Goal: Check status: Check status

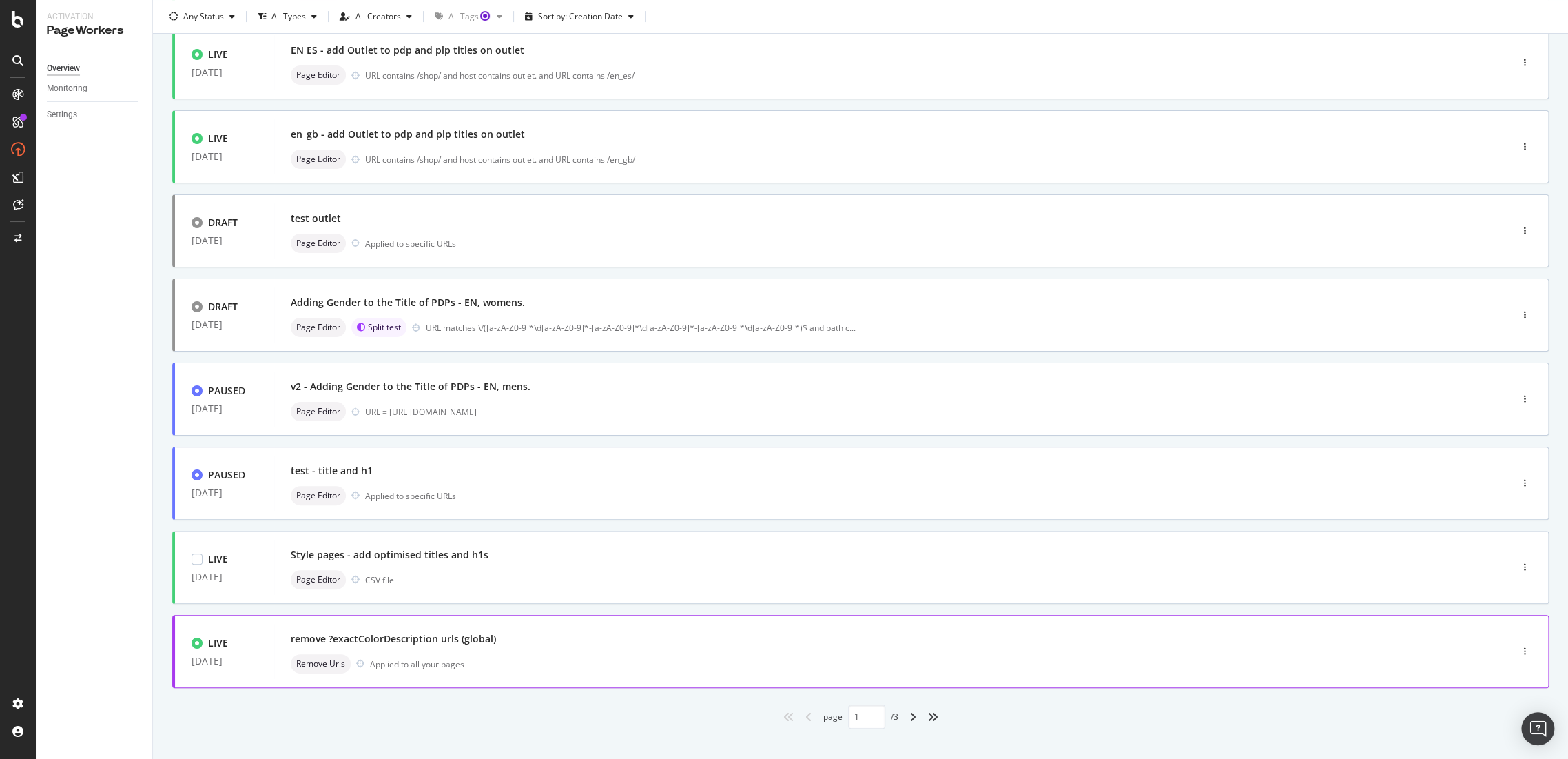
scroll to position [284, 0]
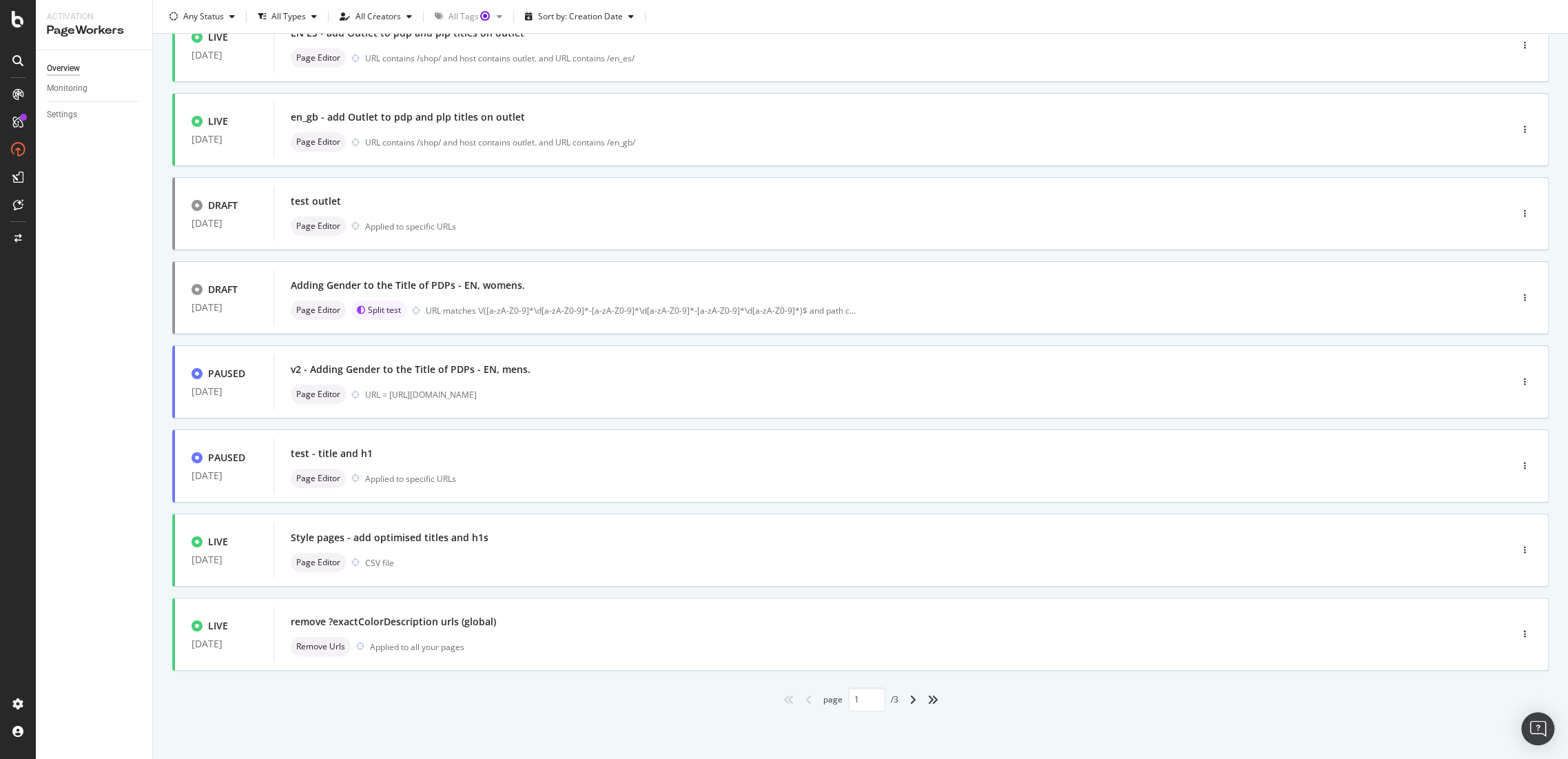
click at [903, 427] on div "angle-right" at bounding box center [912, 699] width 18 height 22
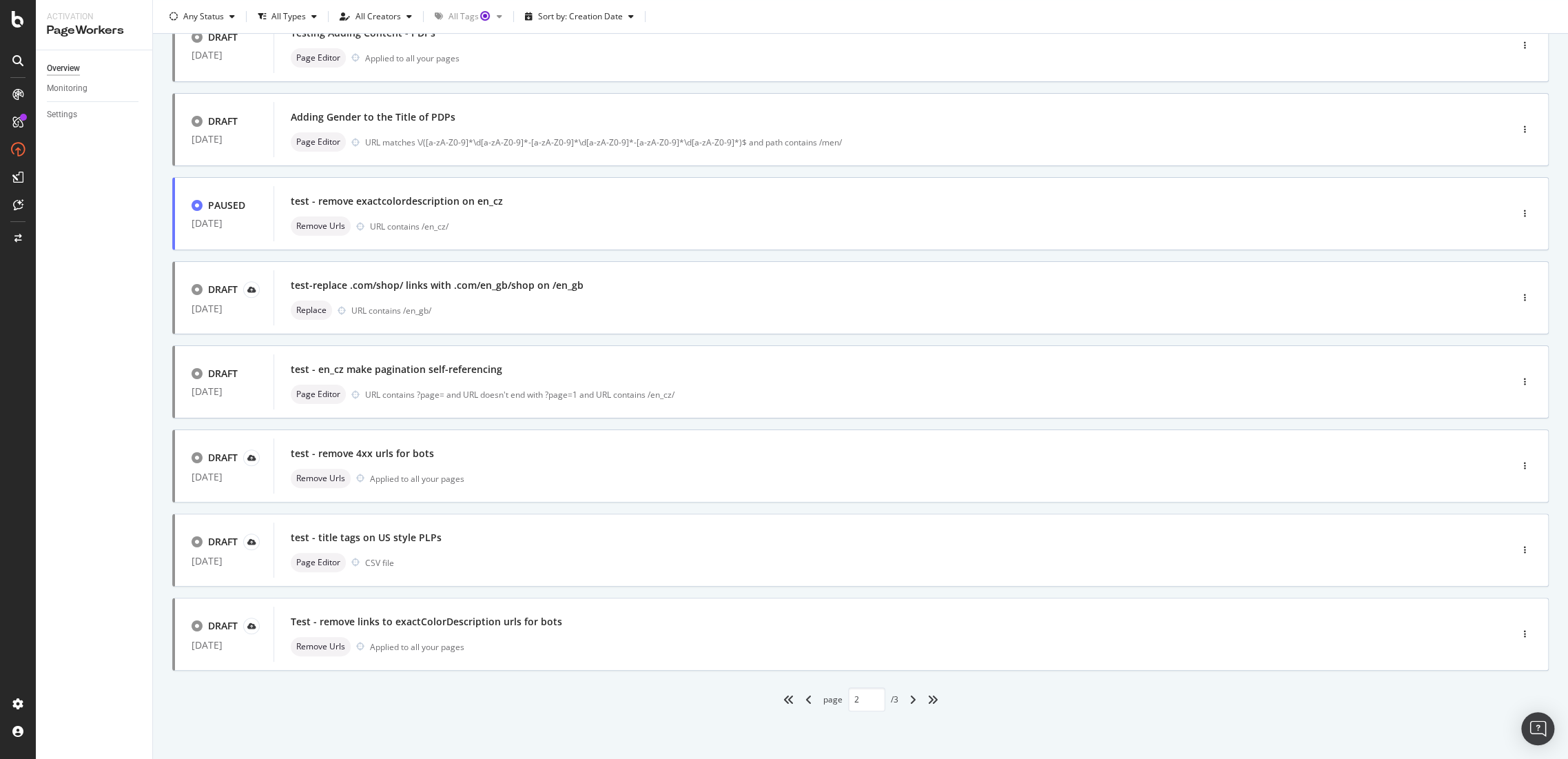
click at [903, 427] on div "angle-right" at bounding box center [912, 699] width 18 height 22
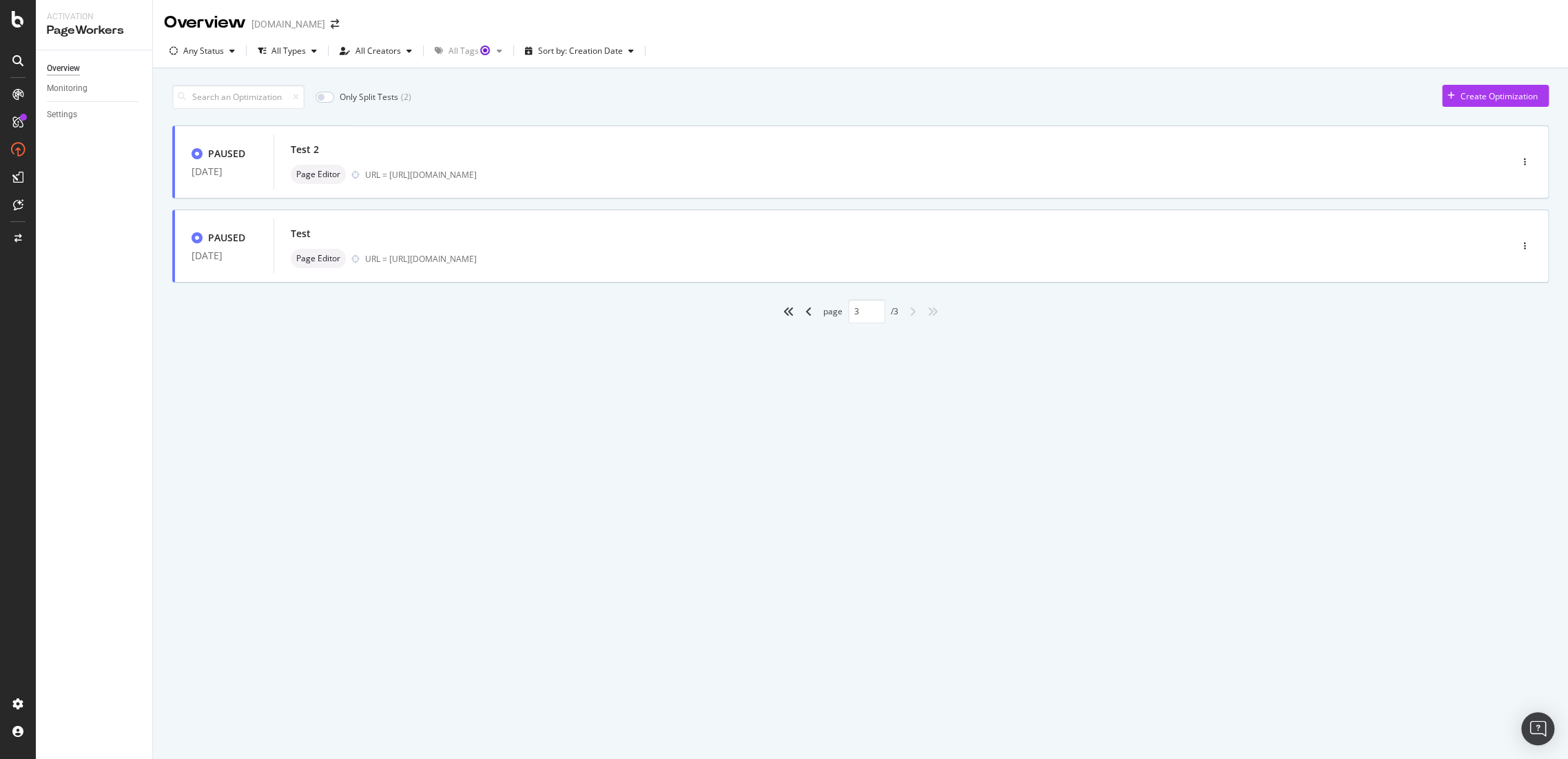
scroll to position [0, 0]
click at [788, 313] on icon "angles-left" at bounding box center [788, 311] width 11 height 11
type input "1"
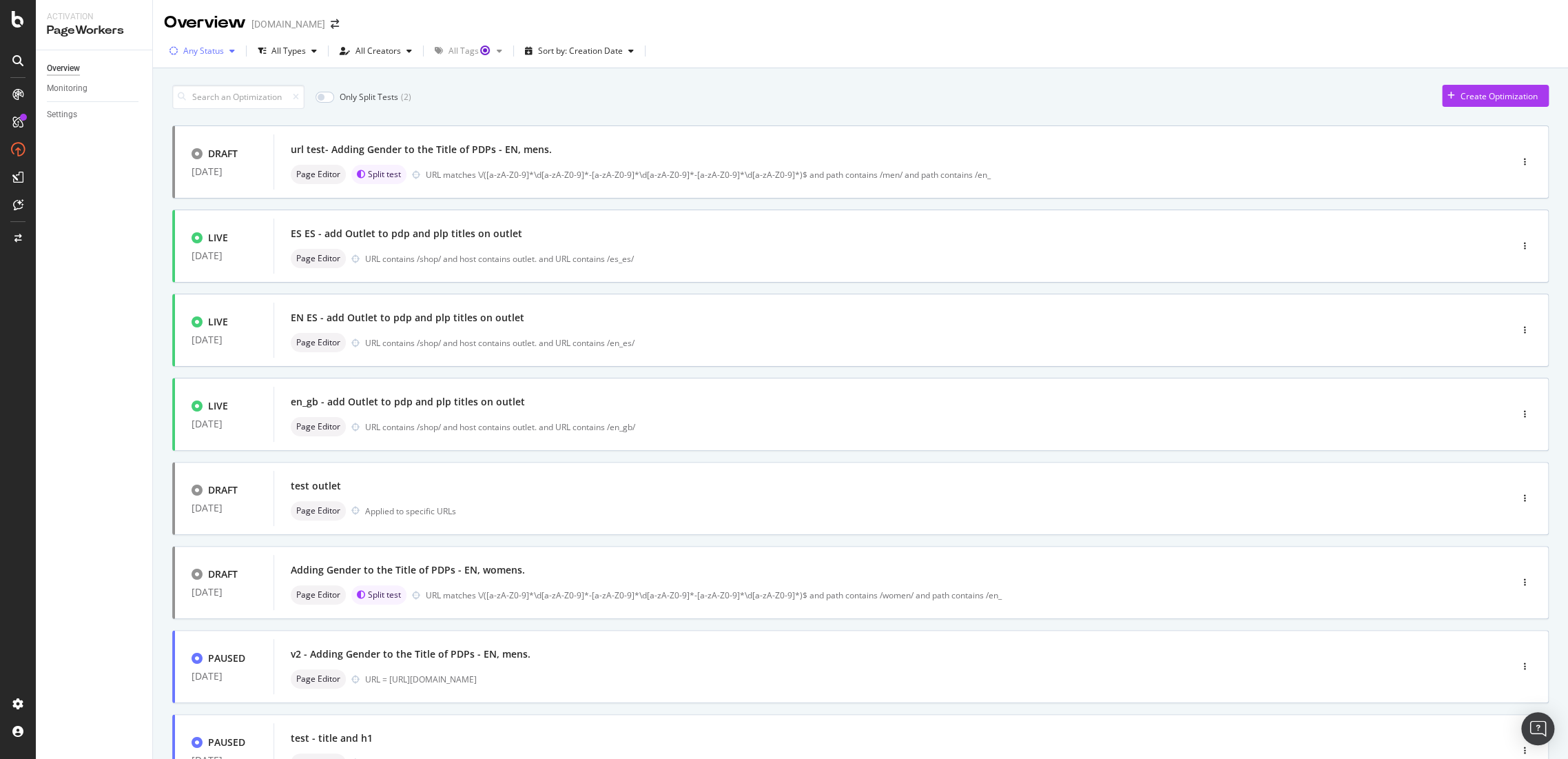
click at [221, 59] on div "Any Status" at bounding box center [202, 51] width 77 height 21
click at [179, 103] on div at bounding box center [181, 102] width 11 height 11
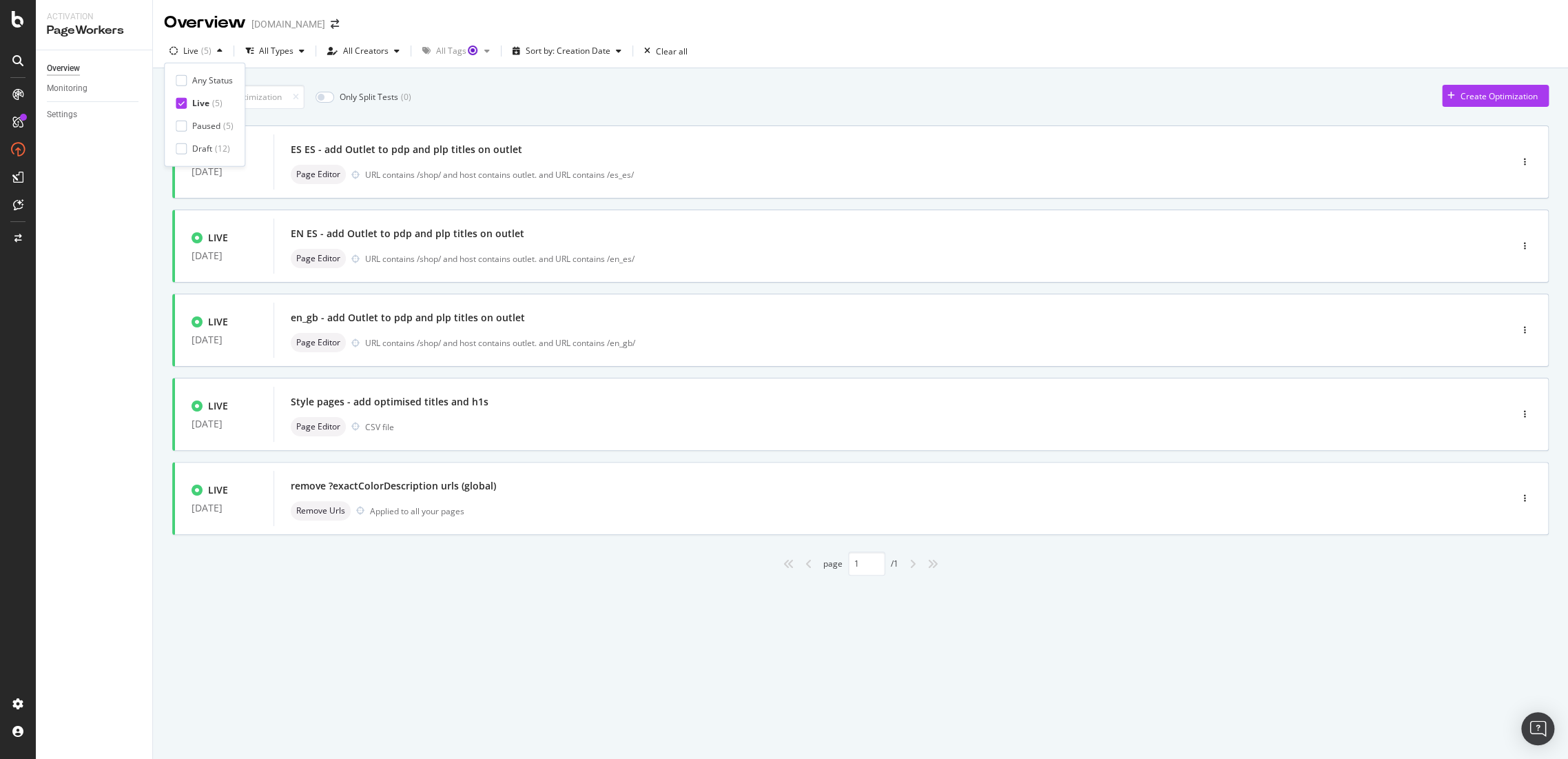
click at [561, 427] on div "Overview [DOMAIN_NAME] Live ( 5 ) All Types All Creators All Tags Sort by: Crea…" at bounding box center [860, 380] width 1415 height 759
click at [215, 47] on div "button" at bounding box center [219, 51] width 17 height 8
click at [181, 74] on div at bounding box center [181, 79] width 11 height 11
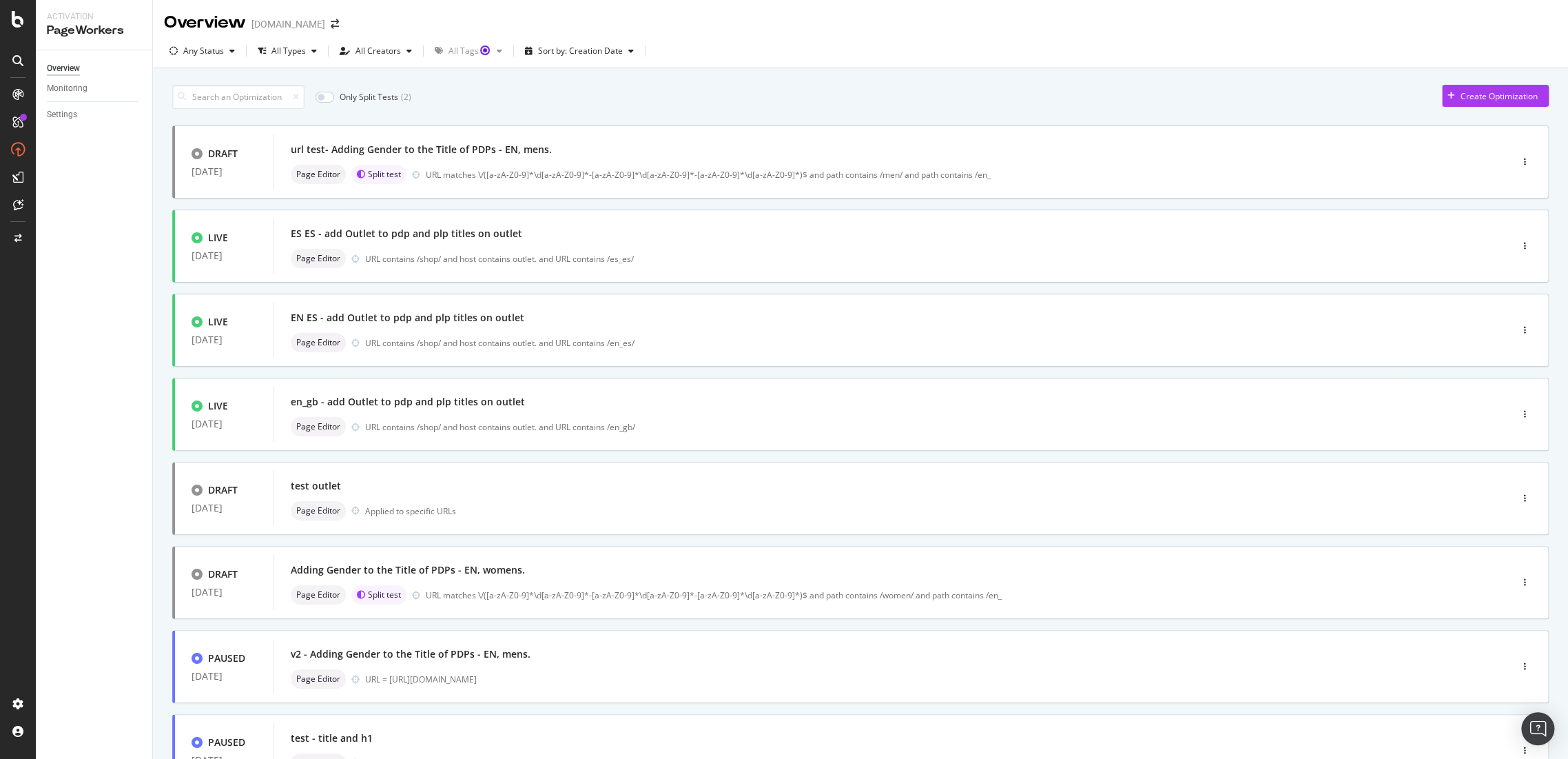
click at [118, 427] on div "Overview Monitoring Settings" at bounding box center [93, 405] width 116 height 708
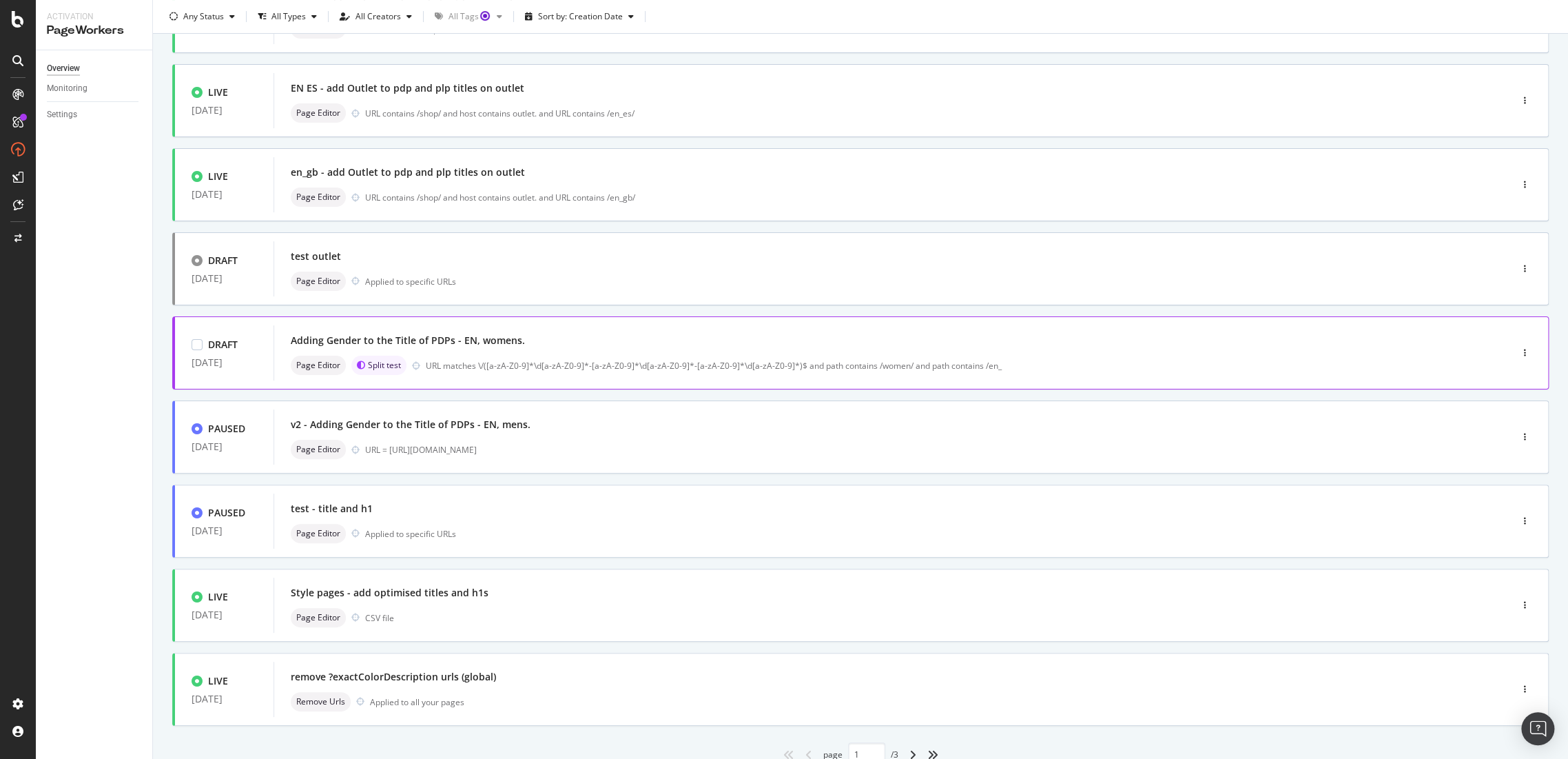
click at [500, 335] on div "Adding Gender to the Title of PDPs - EN, womens." at bounding box center [407, 340] width 235 height 14
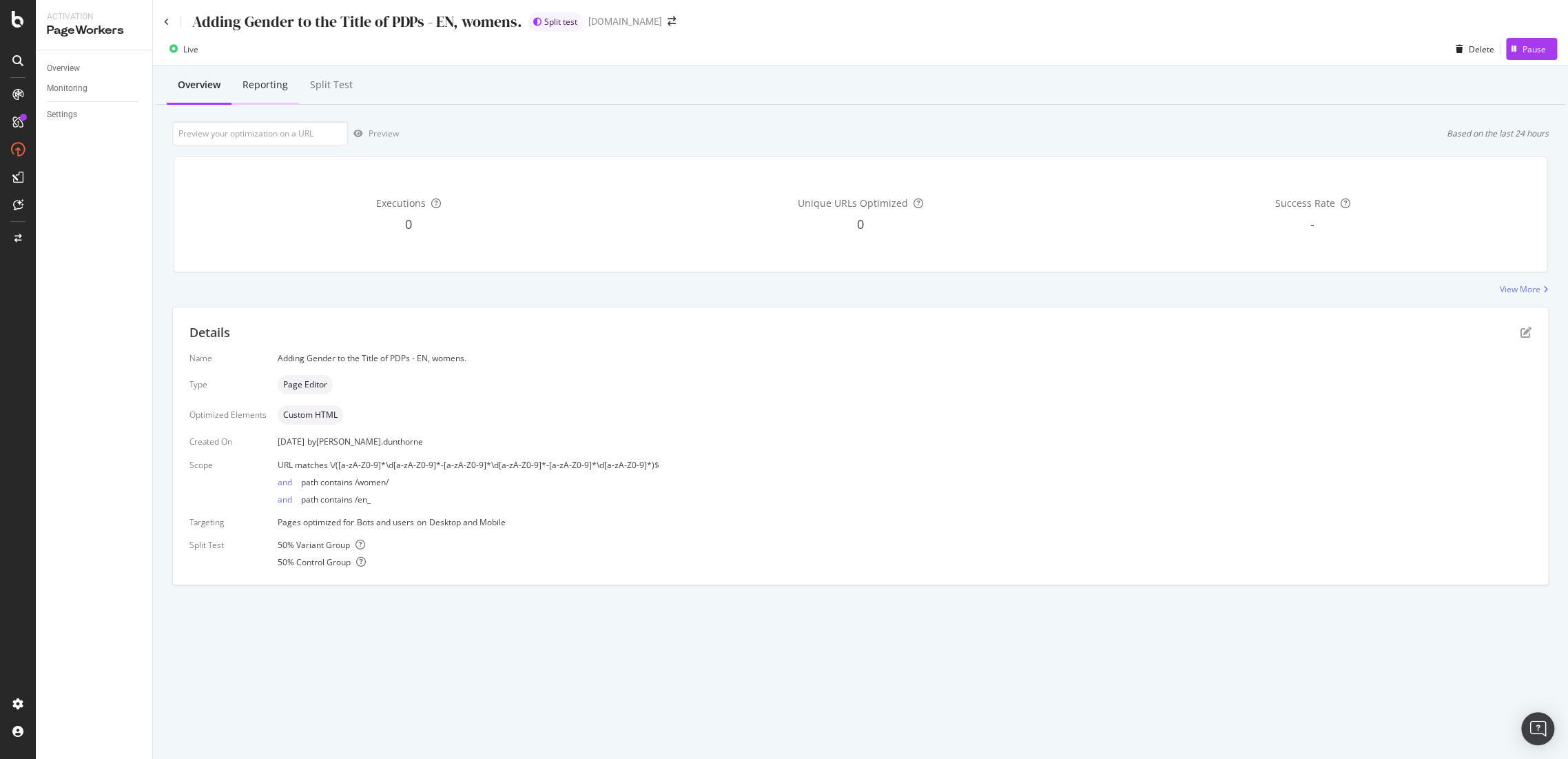
click at [267, 100] on div "Reporting" at bounding box center [264, 85] width 67 height 38
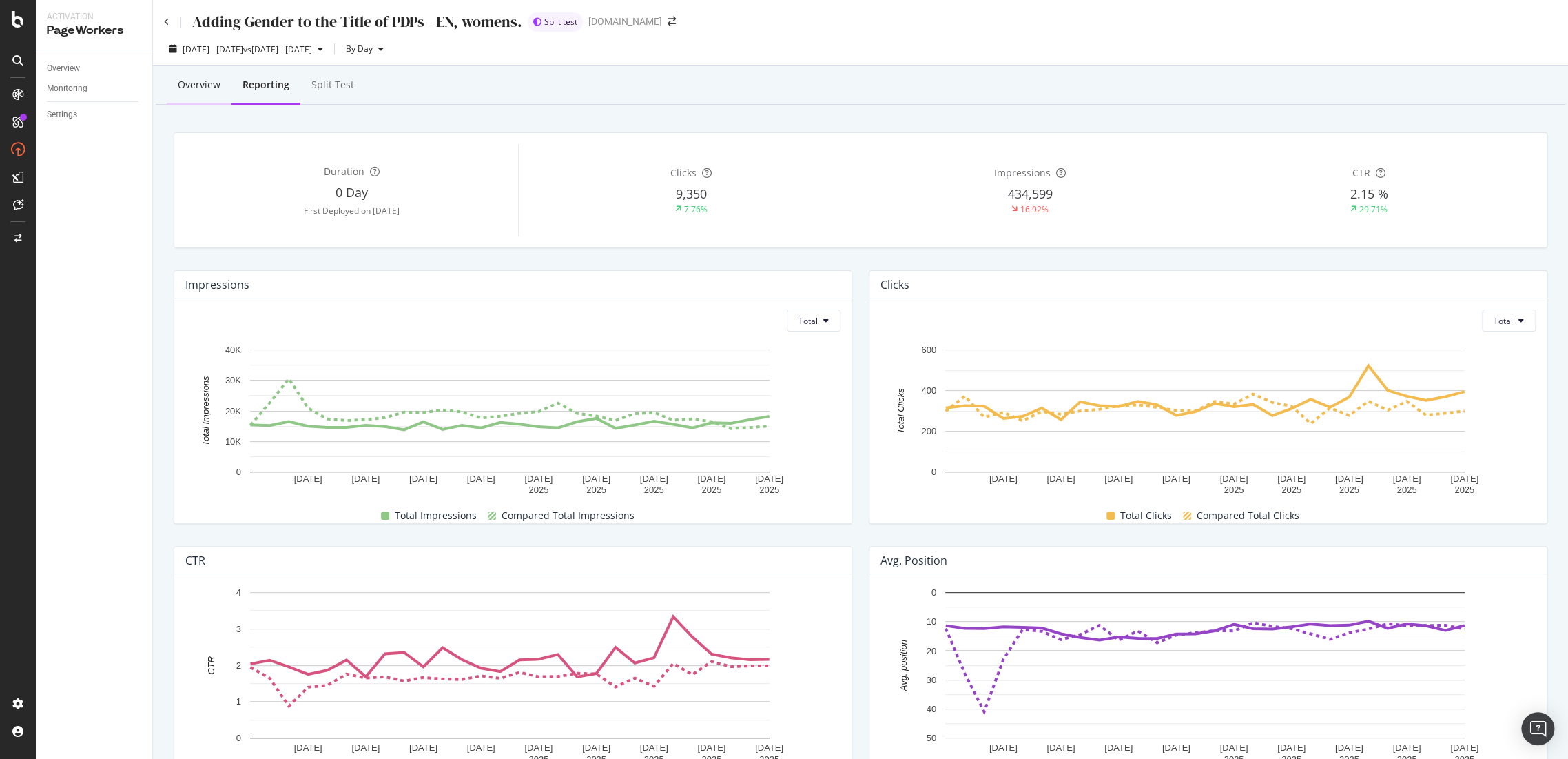
click at [211, 83] on div "Overview" at bounding box center [199, 85] width 43 height 14
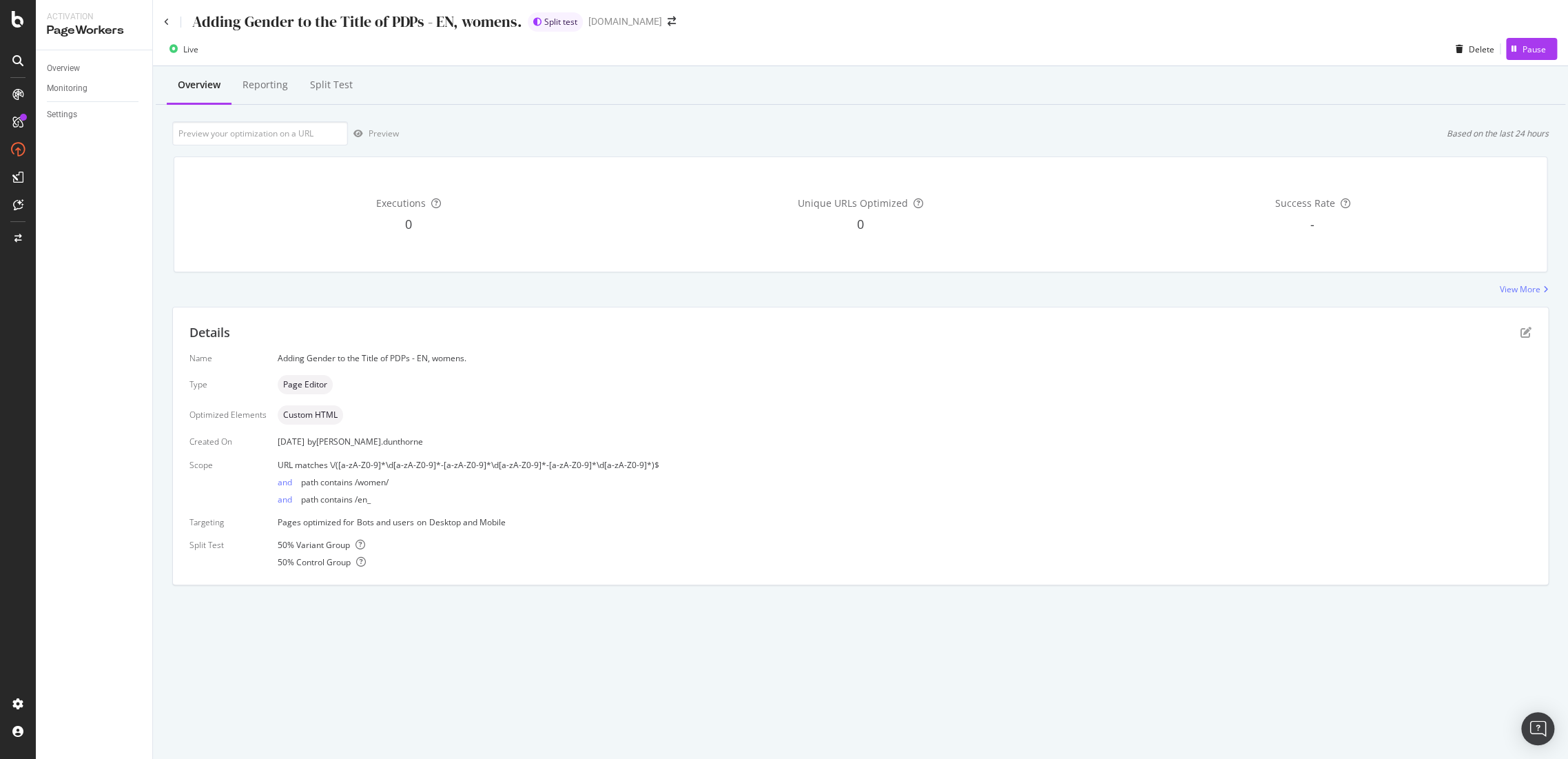
drag, startPoint x: 422, startPoint y: 669, endPoint x: 405, endPoint y: 660, distance: 19.2
click at [422, 427] on div "Adding Gender to the Title of PDPs - EN, womens. Split test [DOMAIN_NAME] Live …" at bounding box center [860, 380] width 1415 height 759
click at [278, 85] on div "Reporting" at bounding box center [265, 85] width 45 height 14
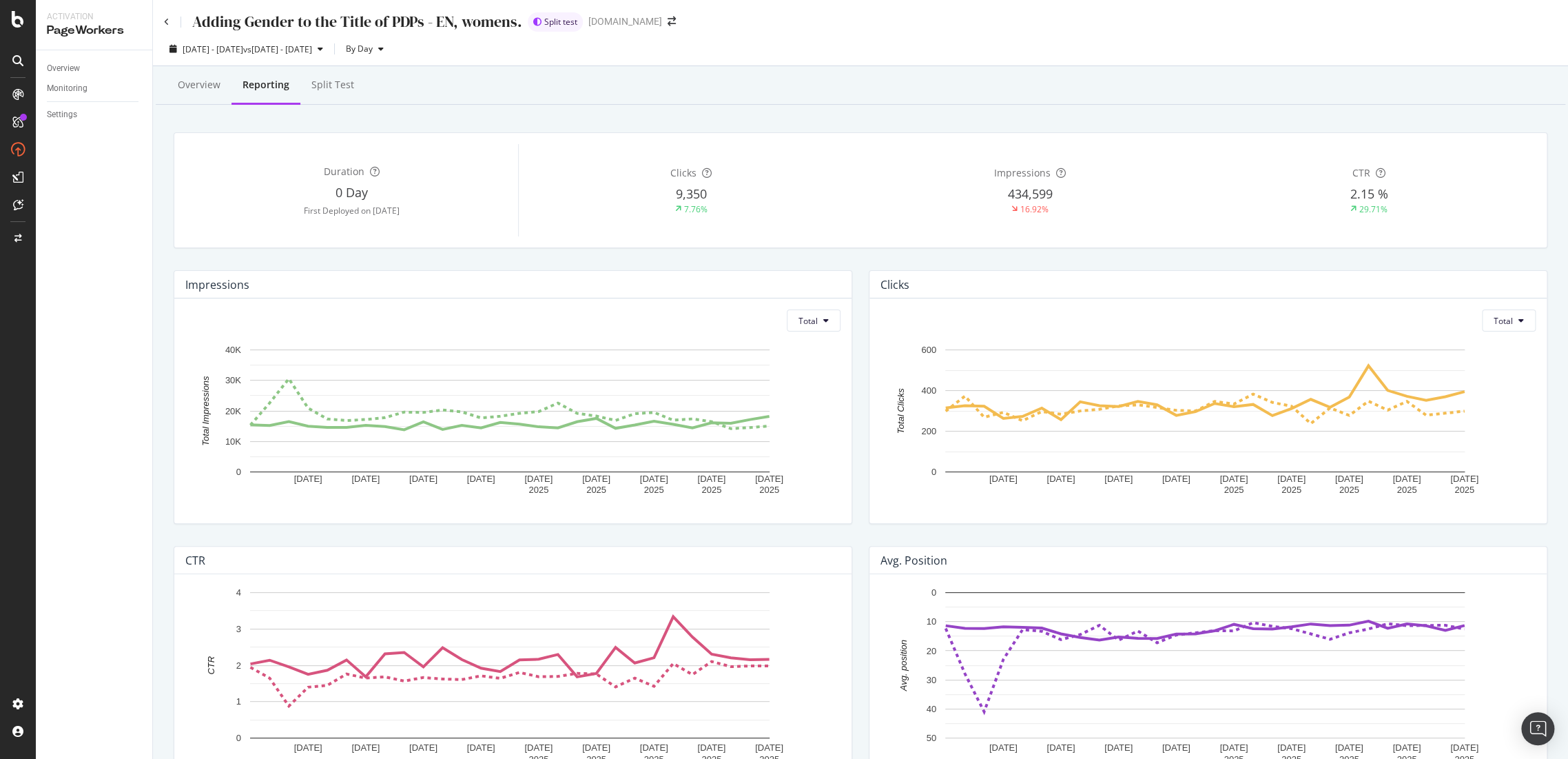
click at [331, 86] on div "Split Test" at bounding box center [332, 85] width 43 height 14
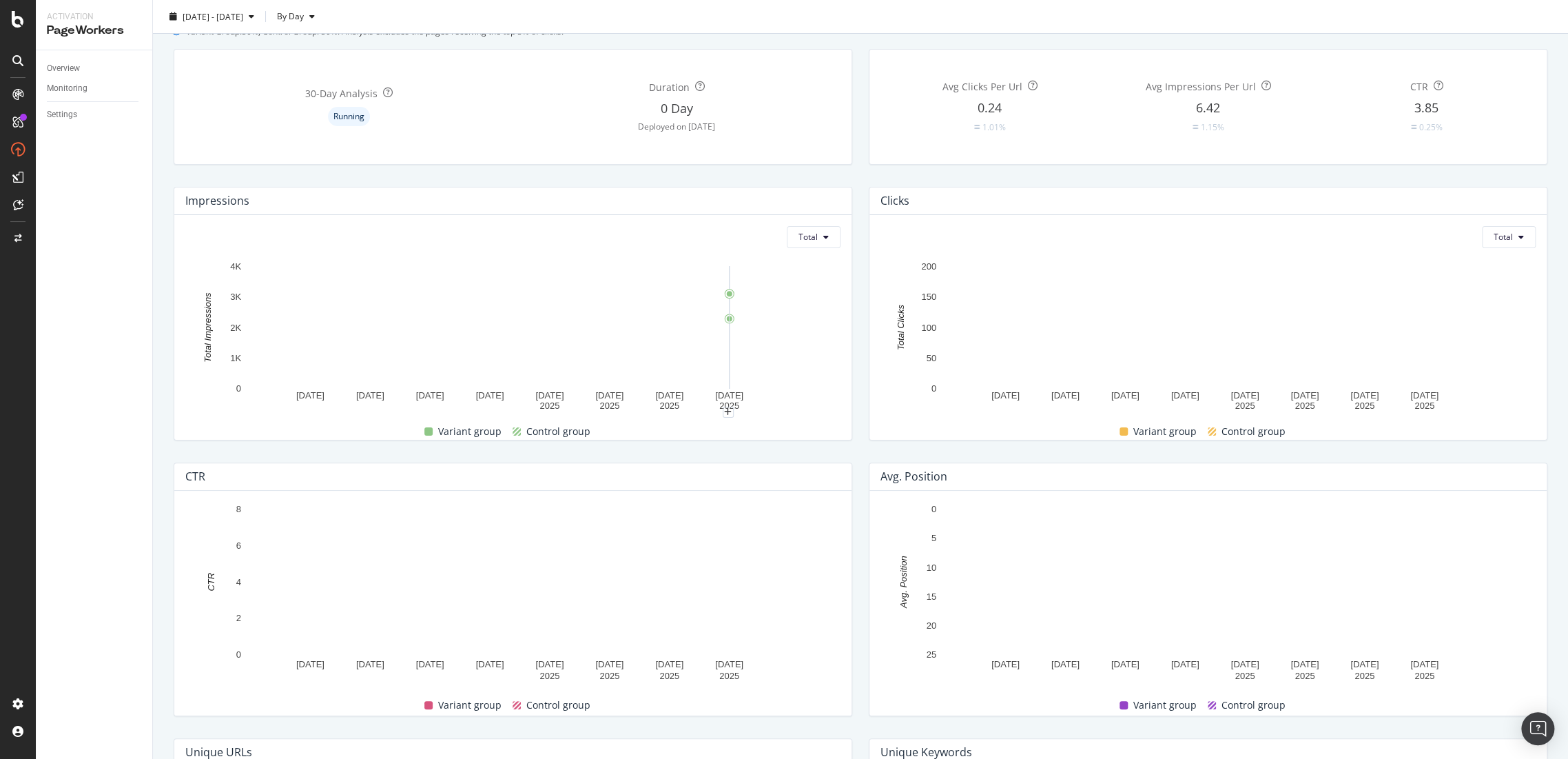
scroll to position [4, 0]
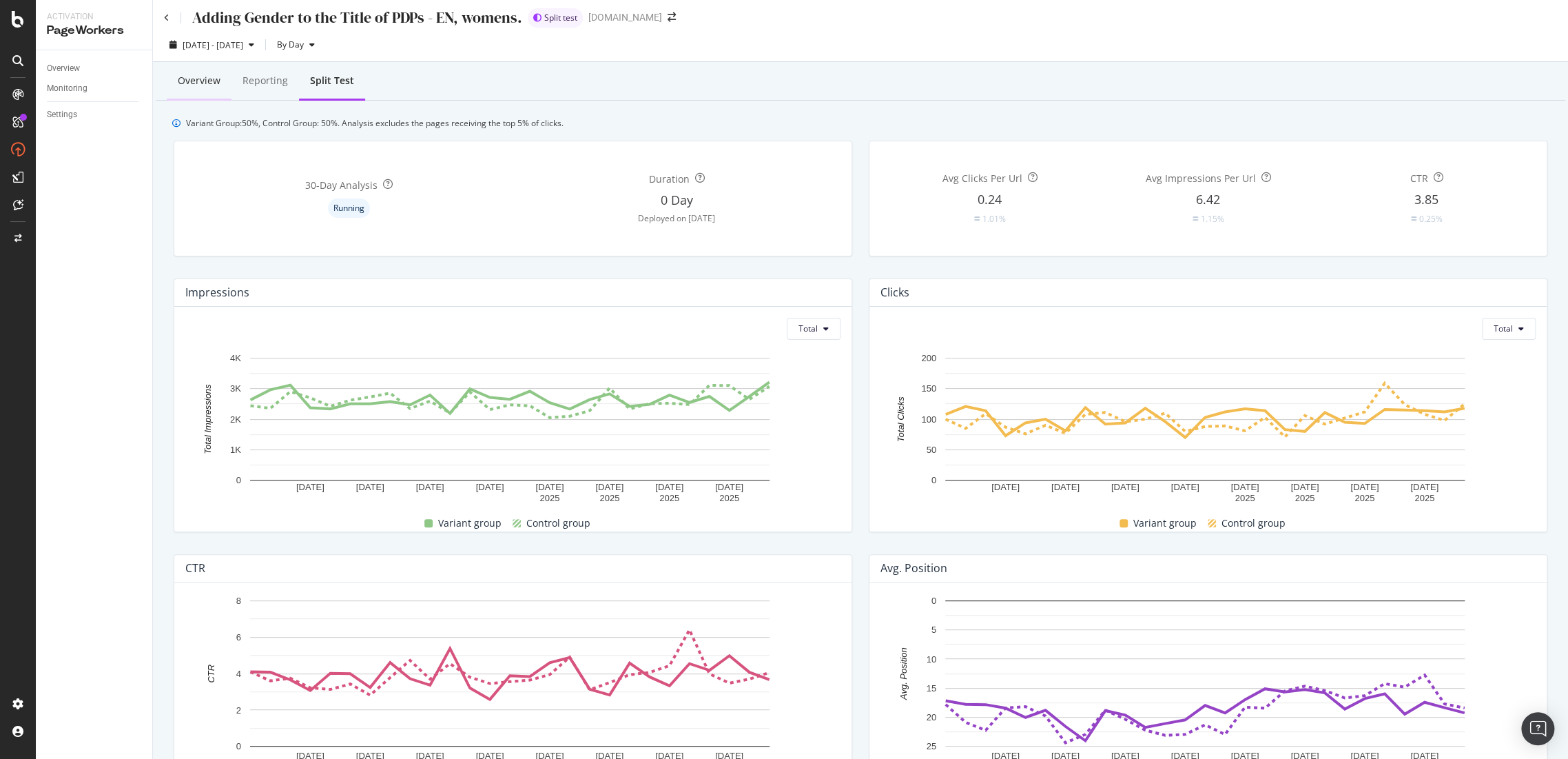
click at [215, 83] on div "Overview" at bounding box center [199, 81] width 43 height 14
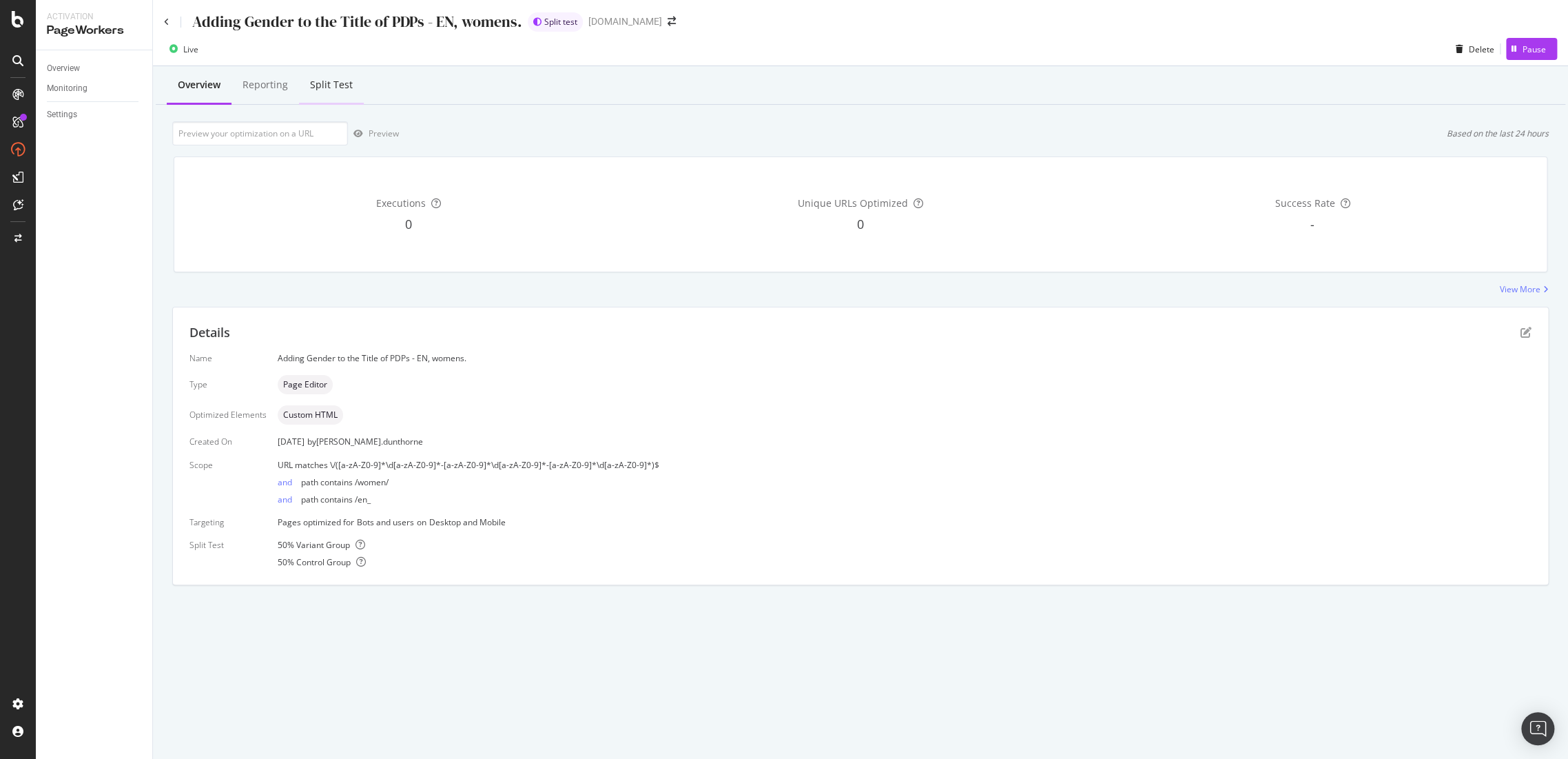
click at [319, 90] on div "Split Test" at bounding box center [331, 85] width 43 height 14
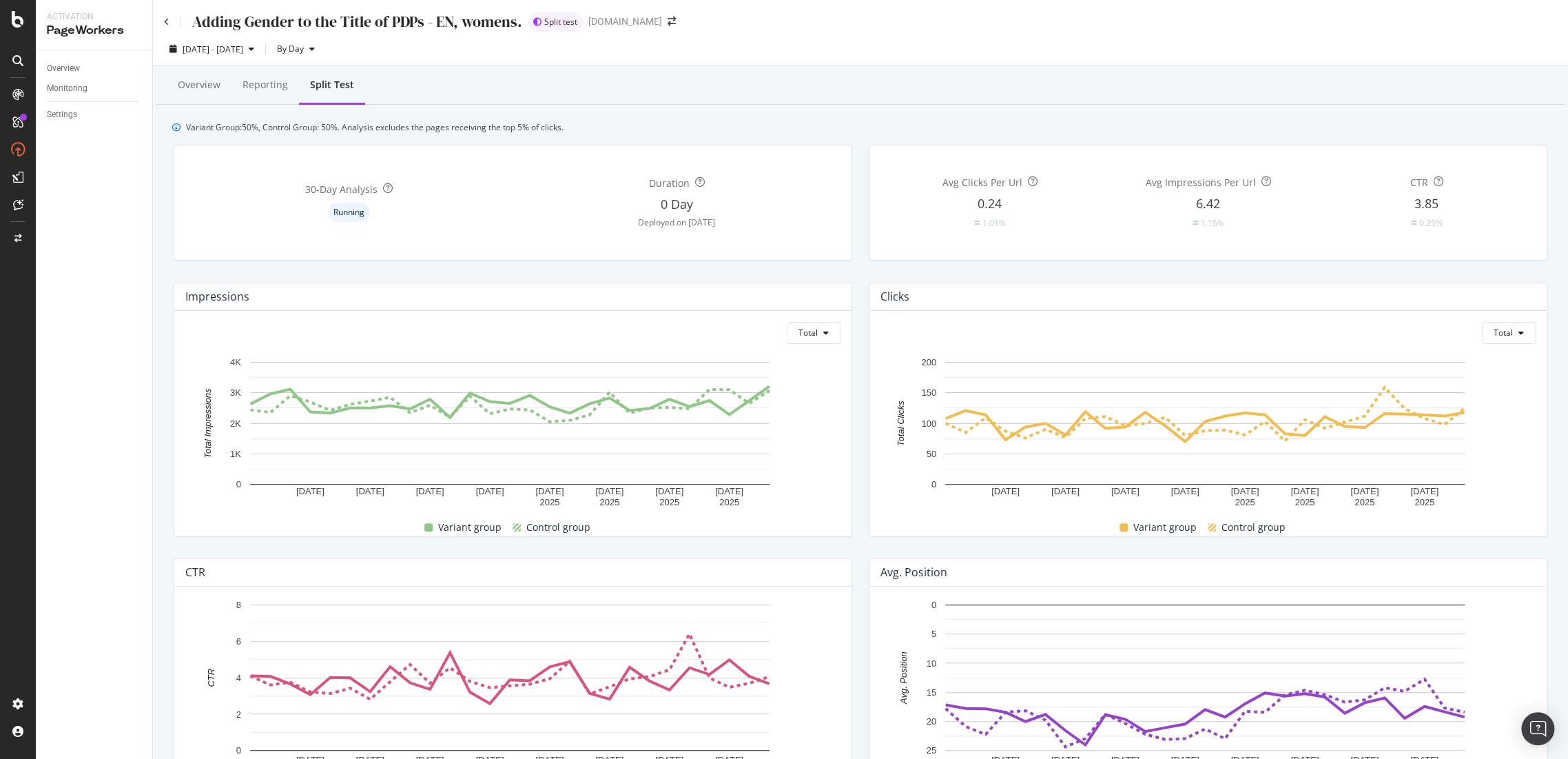
drag, startPoint x: 262, startPoint y: 92, endPoint x: 35, endPoint y: 475, distance: 445.2
click at [262, 92] on div "Reporting" at bounding box center [264, 85] width 67 height 38
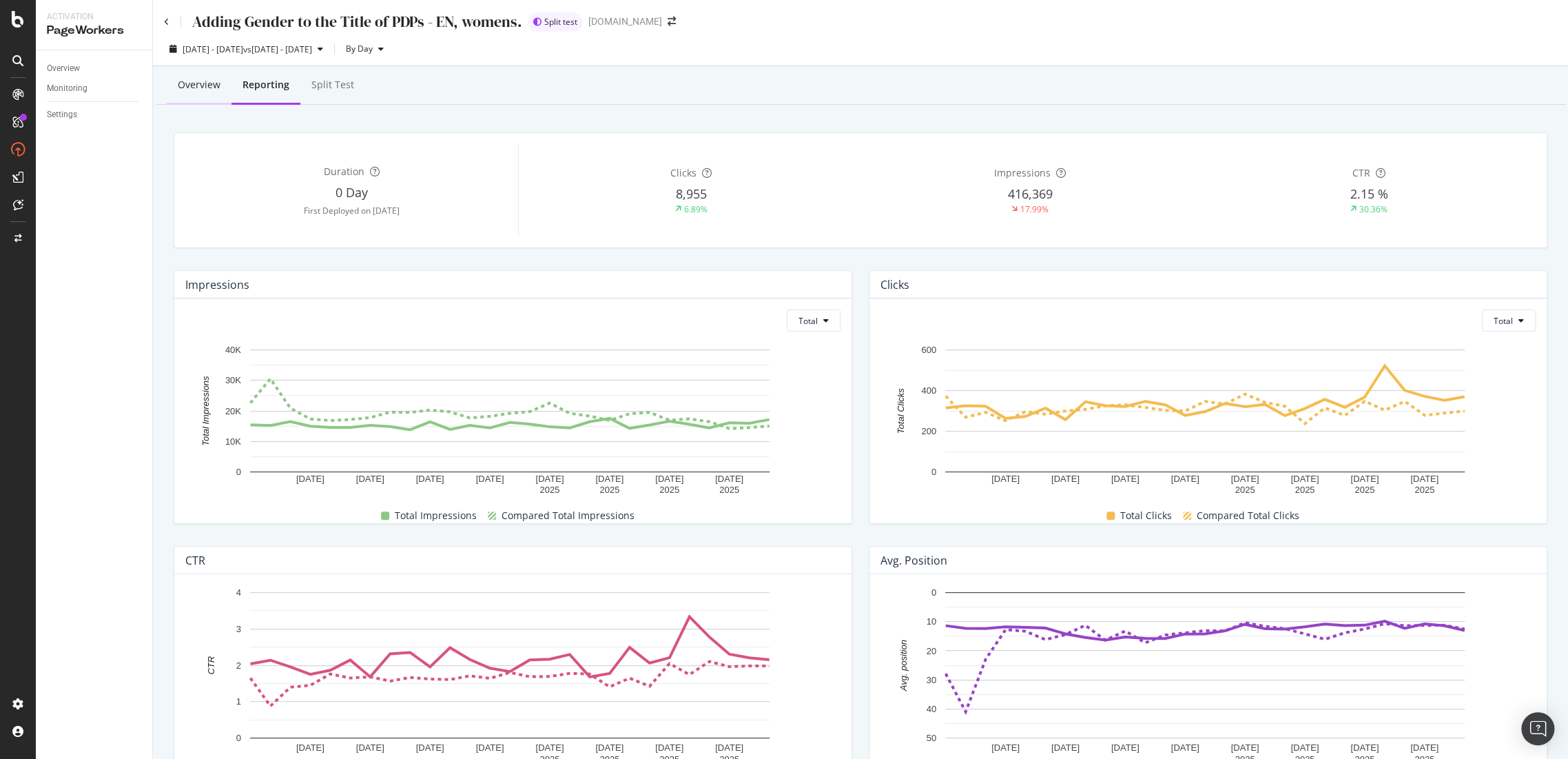
click at [204, 84] on div "Overview" at bounding box center [199, 85] width 43 height 14
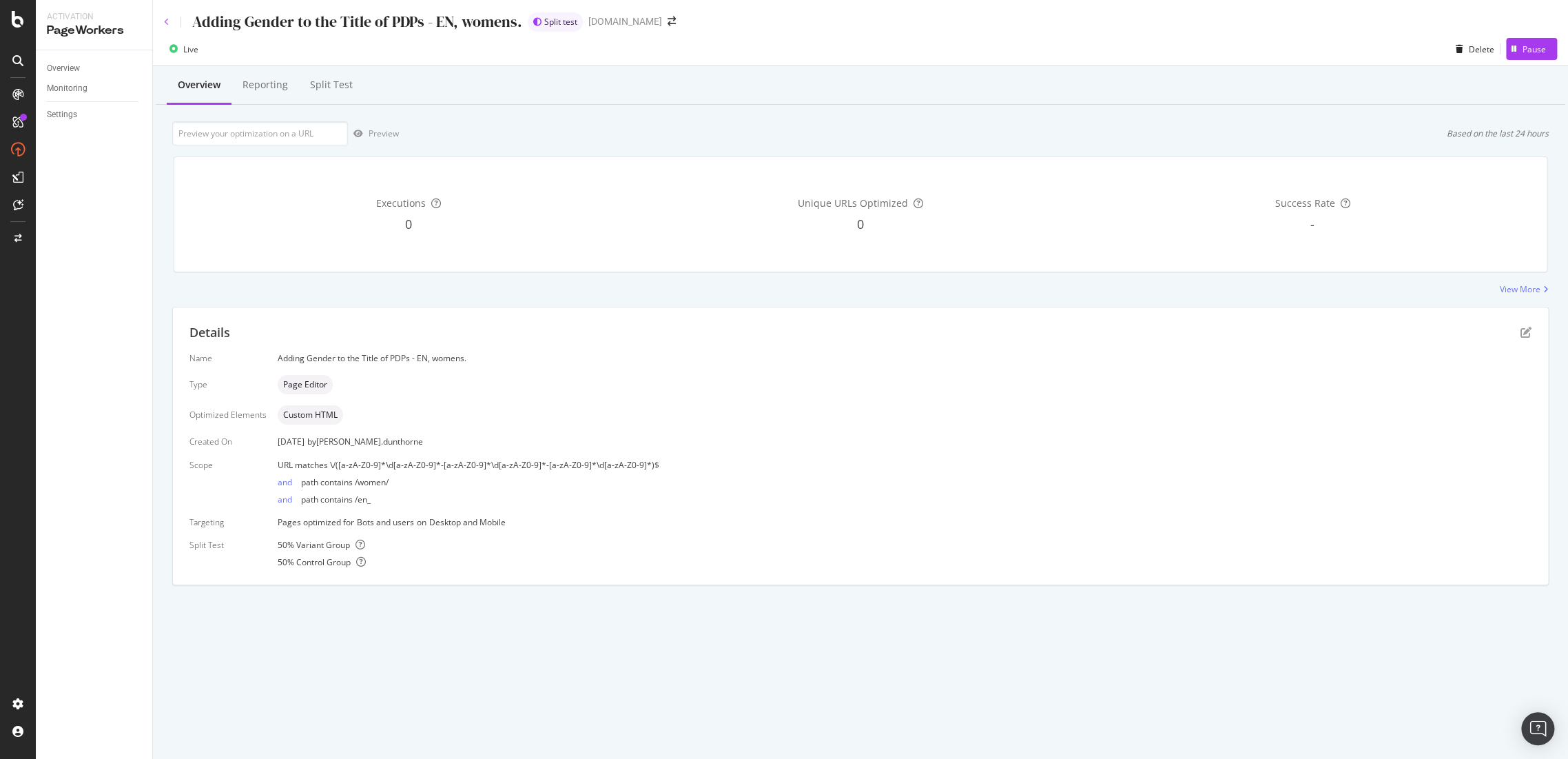
click at [166, 18] on icon at bounding box center [167, 22] width 5 height 8
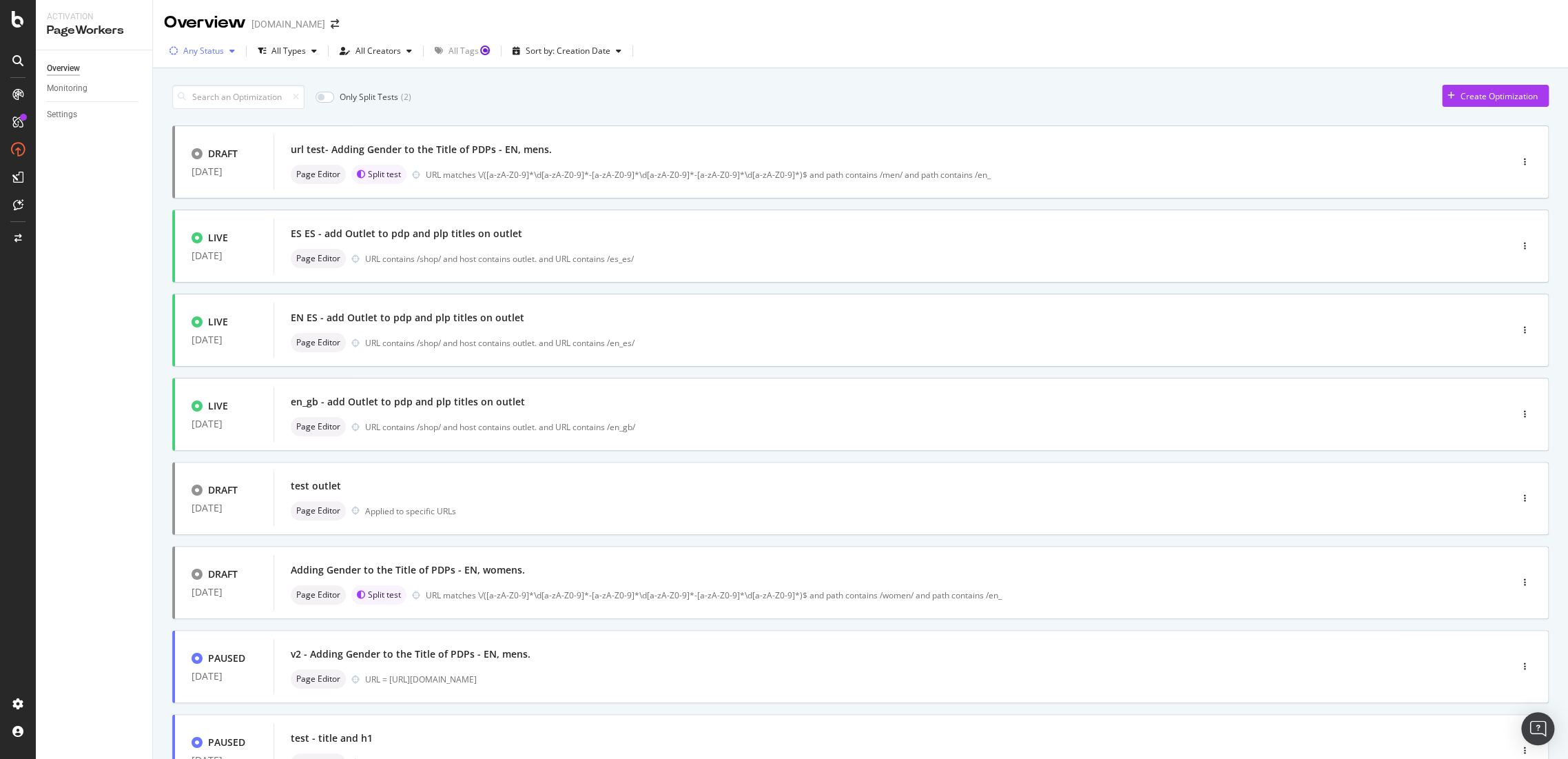
click at [228, 47] on div "button" at bounding box center [232, 51] width 17 height 8
click at [193, 102] on div "Live" at bounding box center [199, 102] width 15 height 11
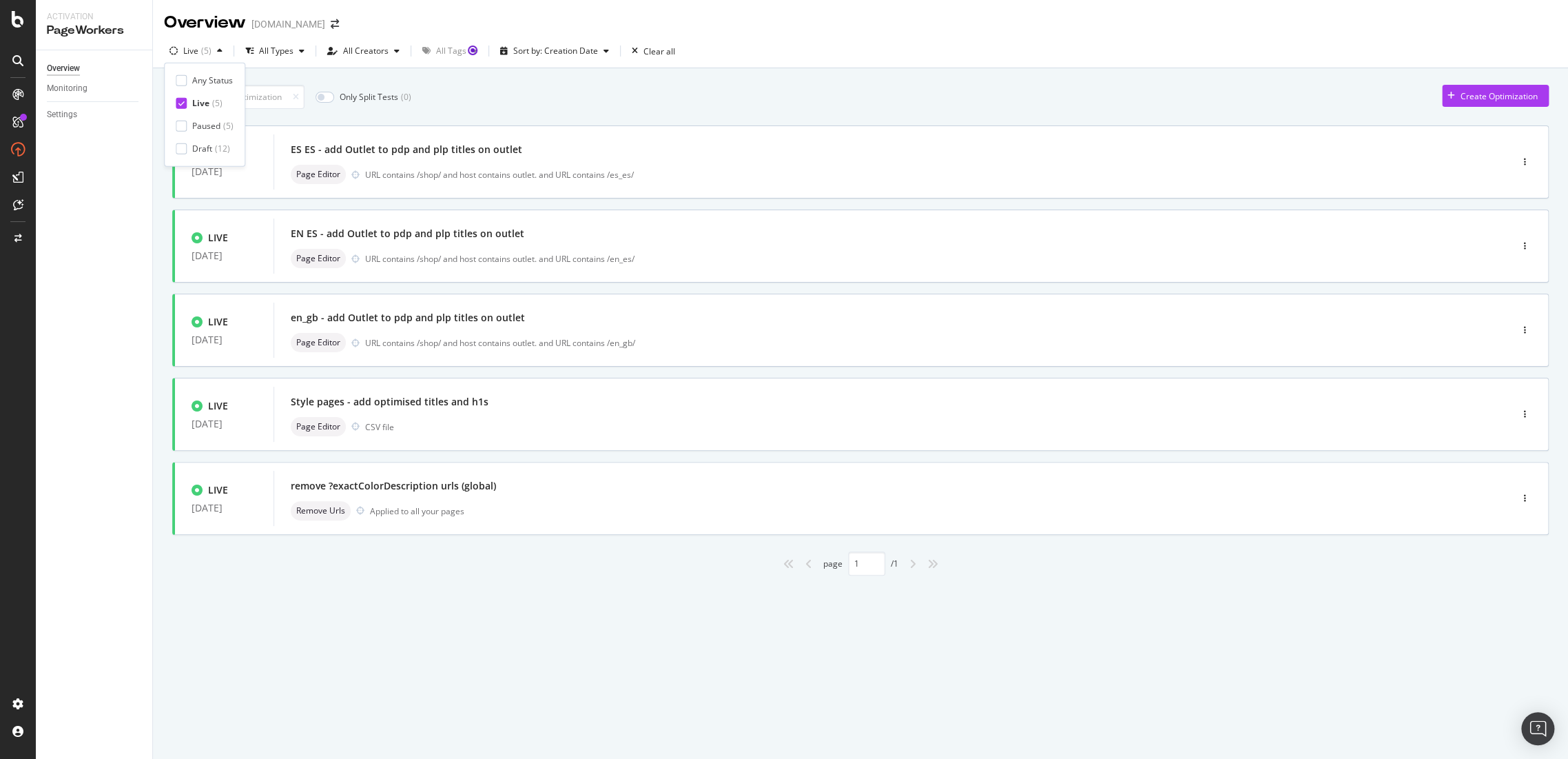
click at [494, 427] on div "Only Split Tests ( 0 ) Create Optimization LIVE [DATE] ES ES - add Outlet to pd…" at bounding box center [860, 345] width 1415 height 556
click at [210, 46] on div "Live ( 5 )" at bounding box center [195, 51] width 64 height 21
click at [192, 80] on div "Any Status" at bounding box center [212, 79] width 41 height 11
